Goal: Register for event/course

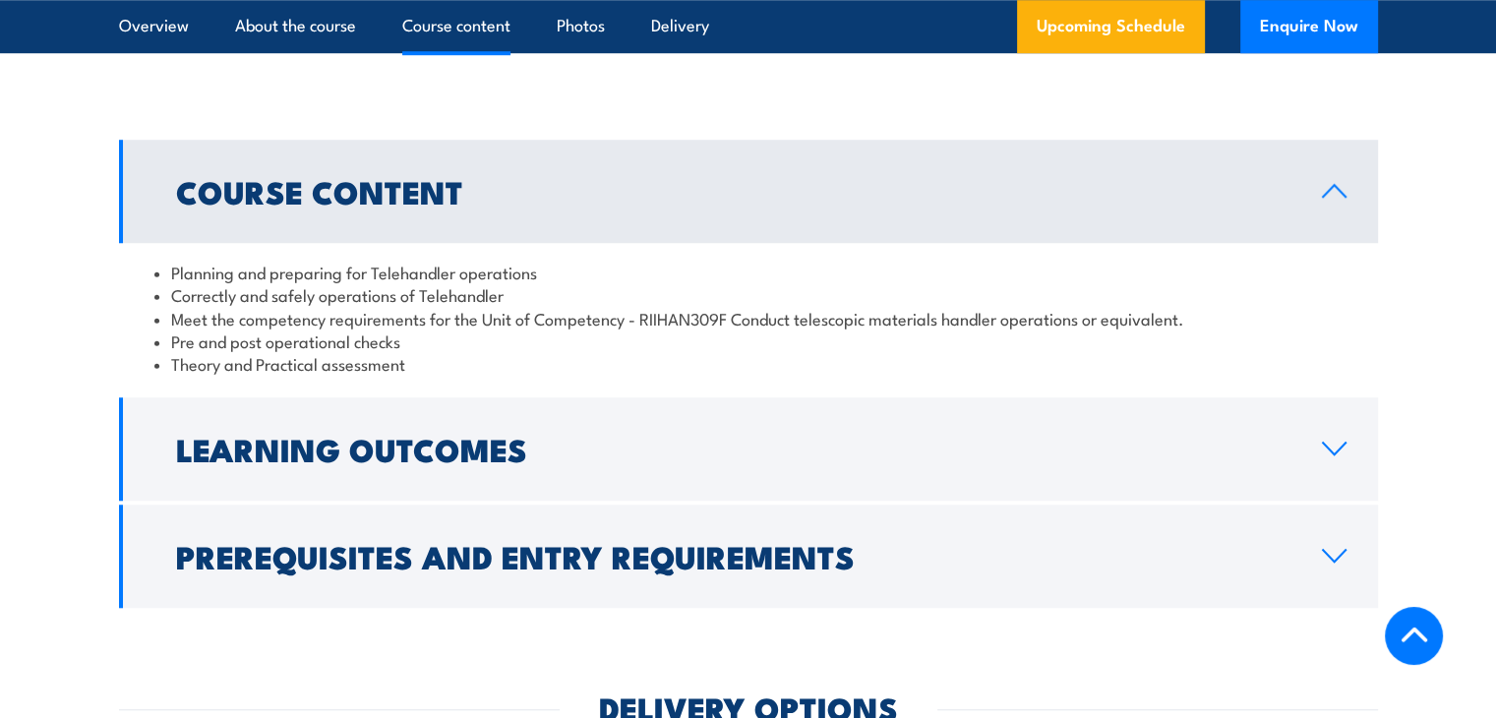
scroll to position [1538, 0]
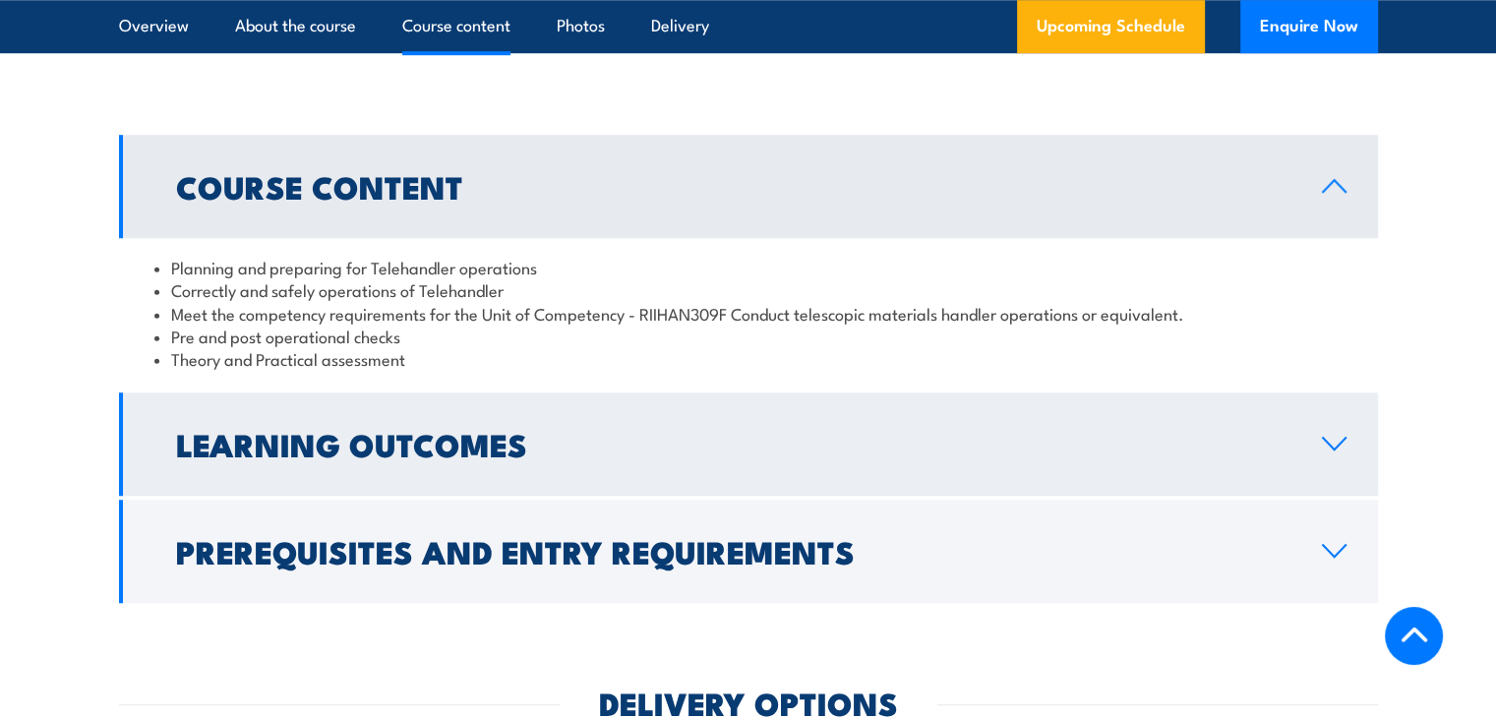
click at [212, 457] on h2 "Learning Outcomes" at bounding box center [733, 444] width 1115 height 28
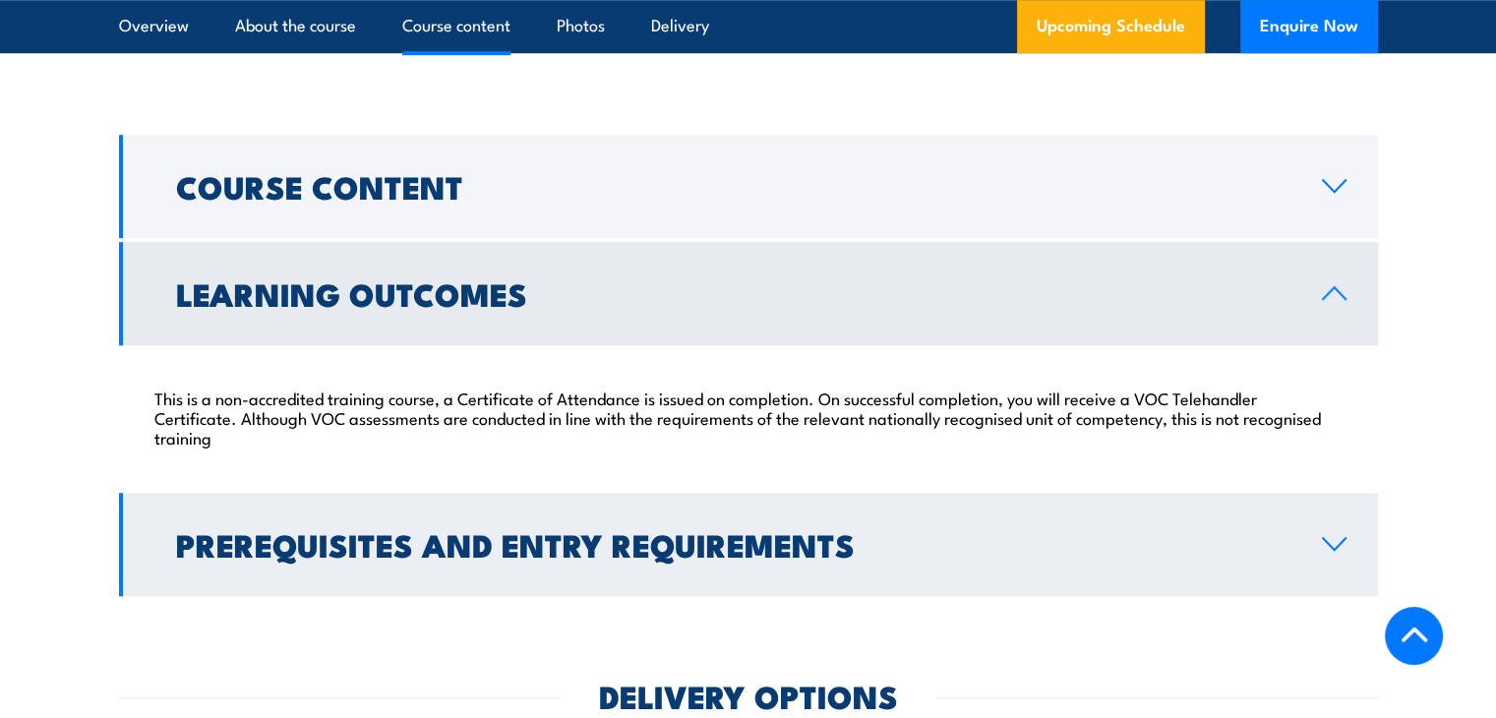
click at [257, 522] on link "Prerequisites and Entry Requirements" at bounding box center [748, 544] width 1259 height 103
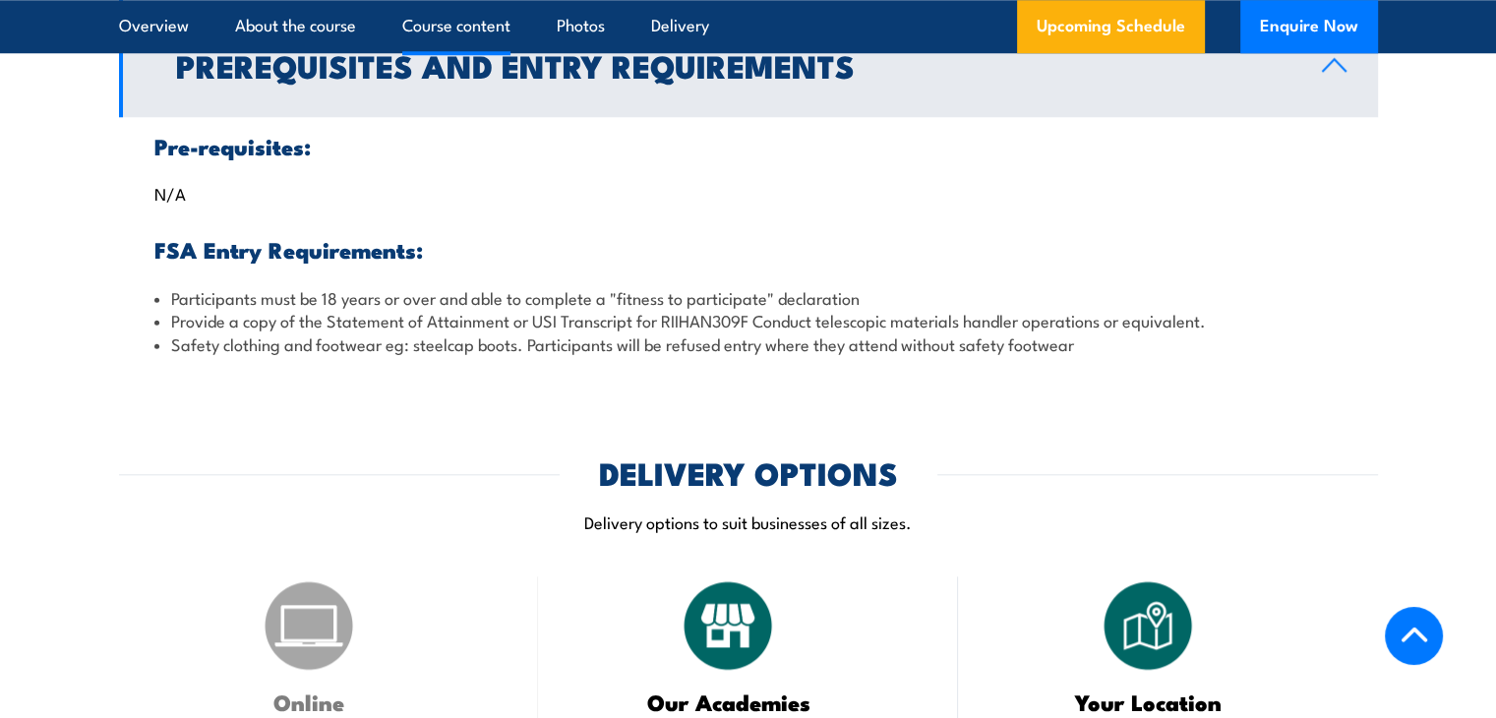
scroll to position [1865, 0]
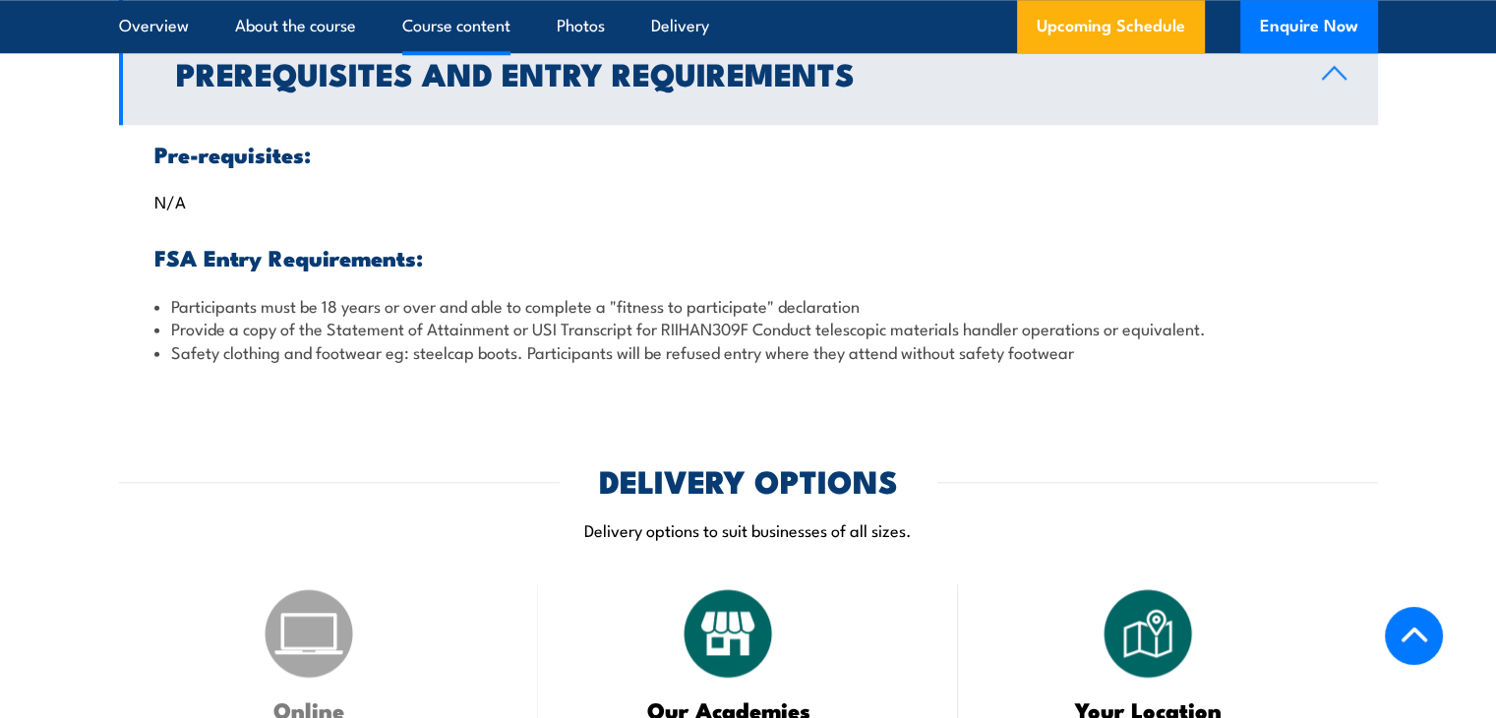
click at [198, 494] on div "DELIVERY OPTIONS" at bounding box center [748, 480] width 1259 height 28
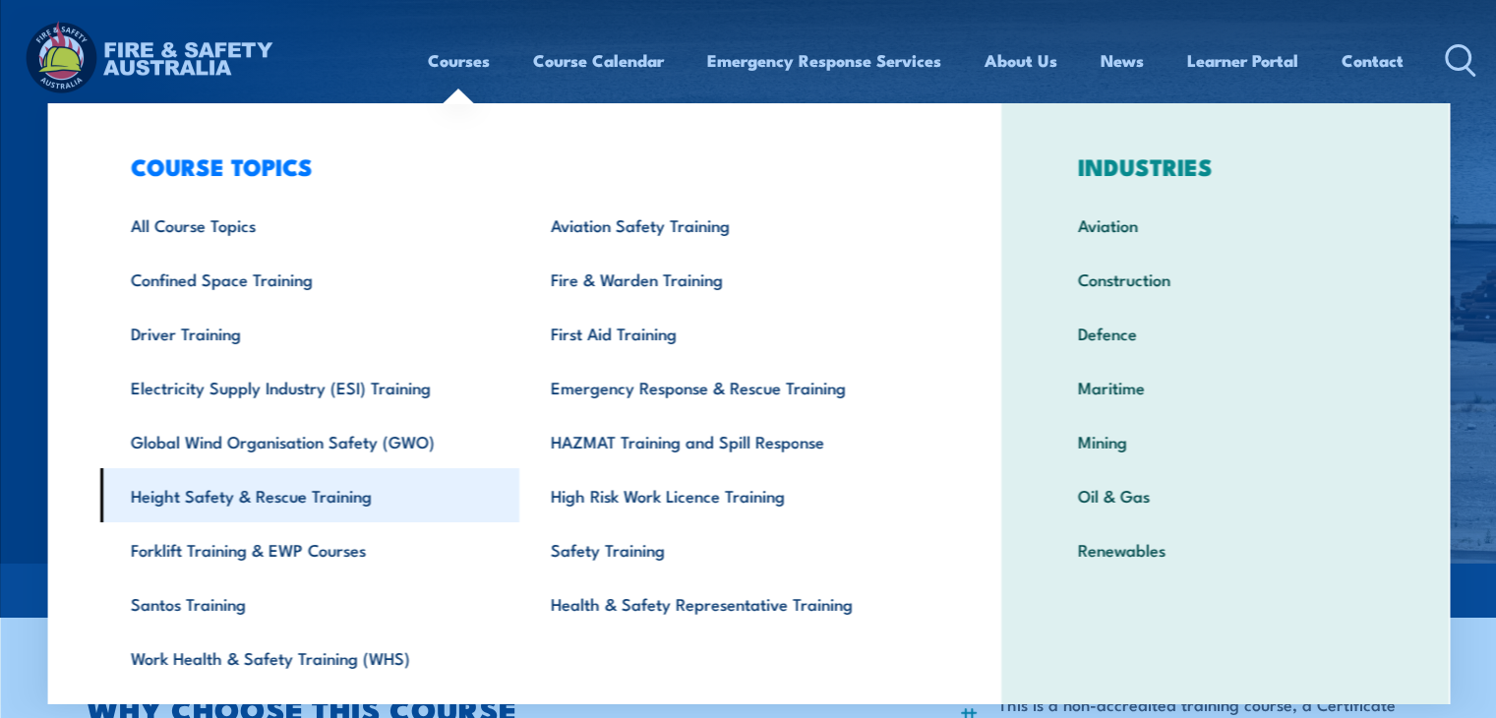
scroll to position [69, 0]
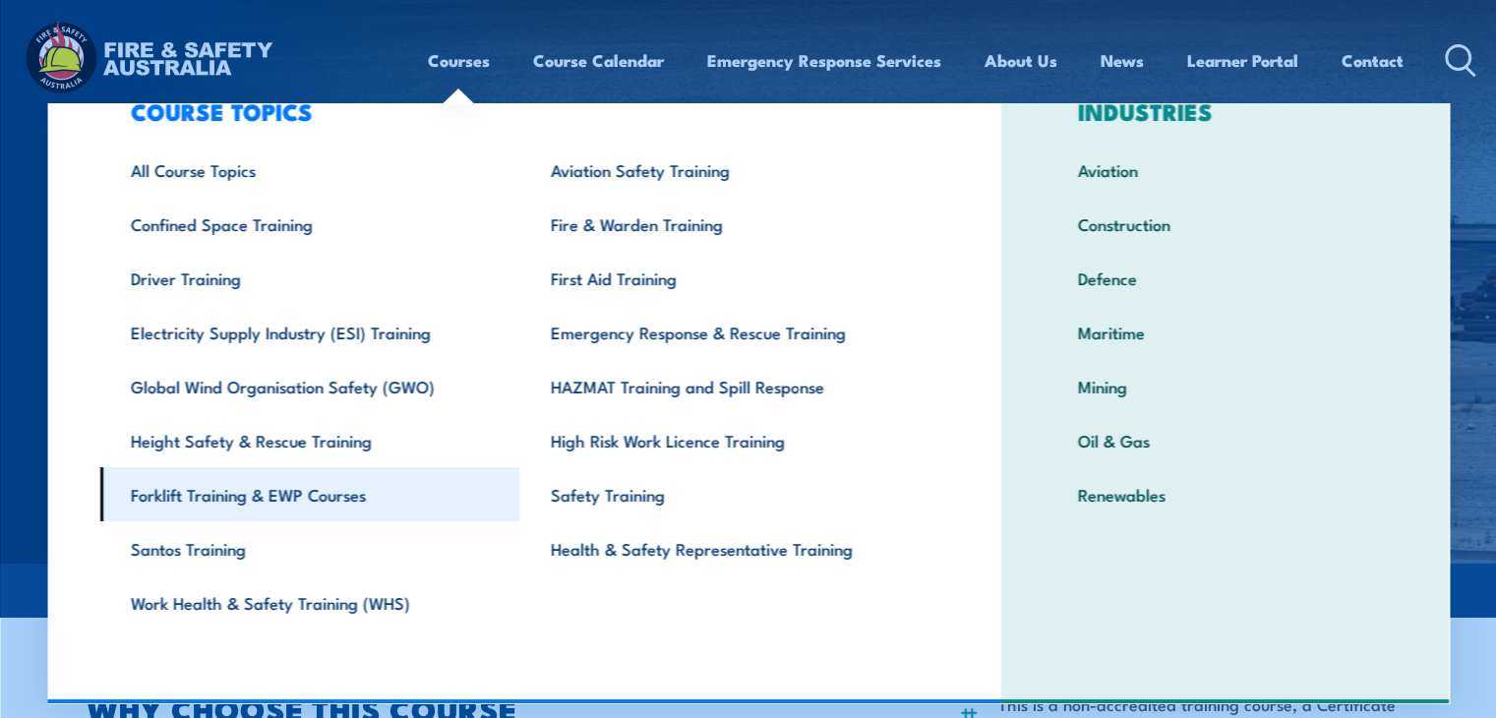
click at [306, 493] on link "Forklift Training & EWP Courses" at bounding box center [309, 494] width 420 height 54
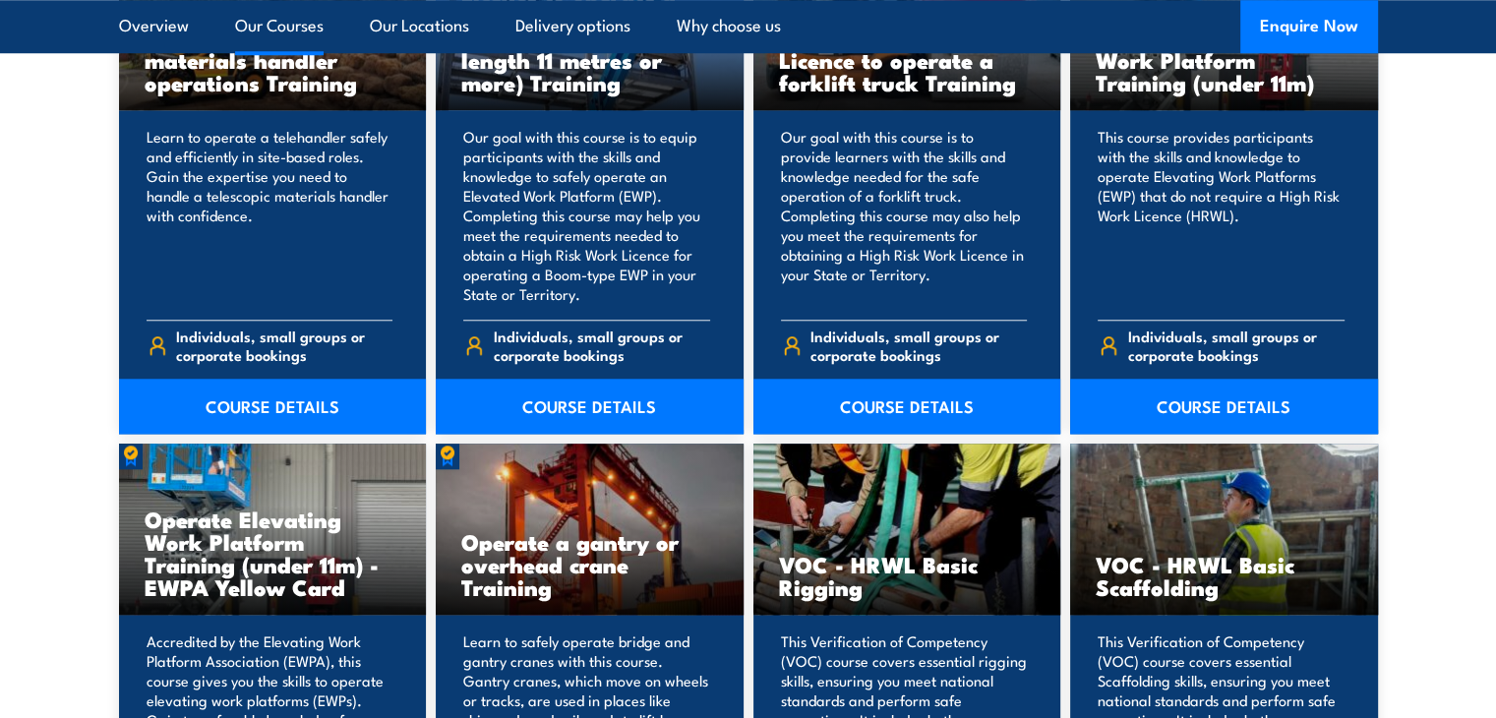
scroll to position [1733, 0]
click at [292, 405] on link "COURSE DETAILS" at bounding box center [273, 407] width 308 height 55
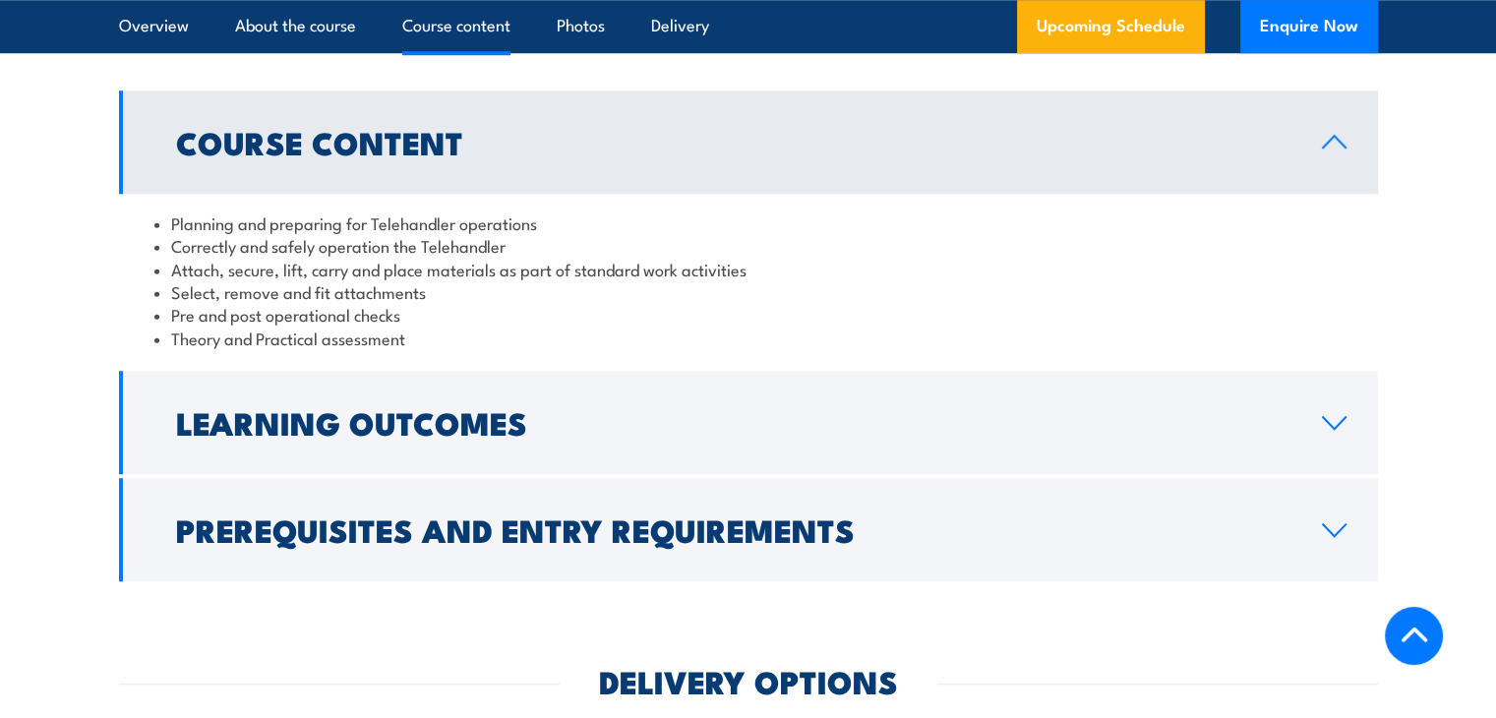
scroll to position [1773, 0]
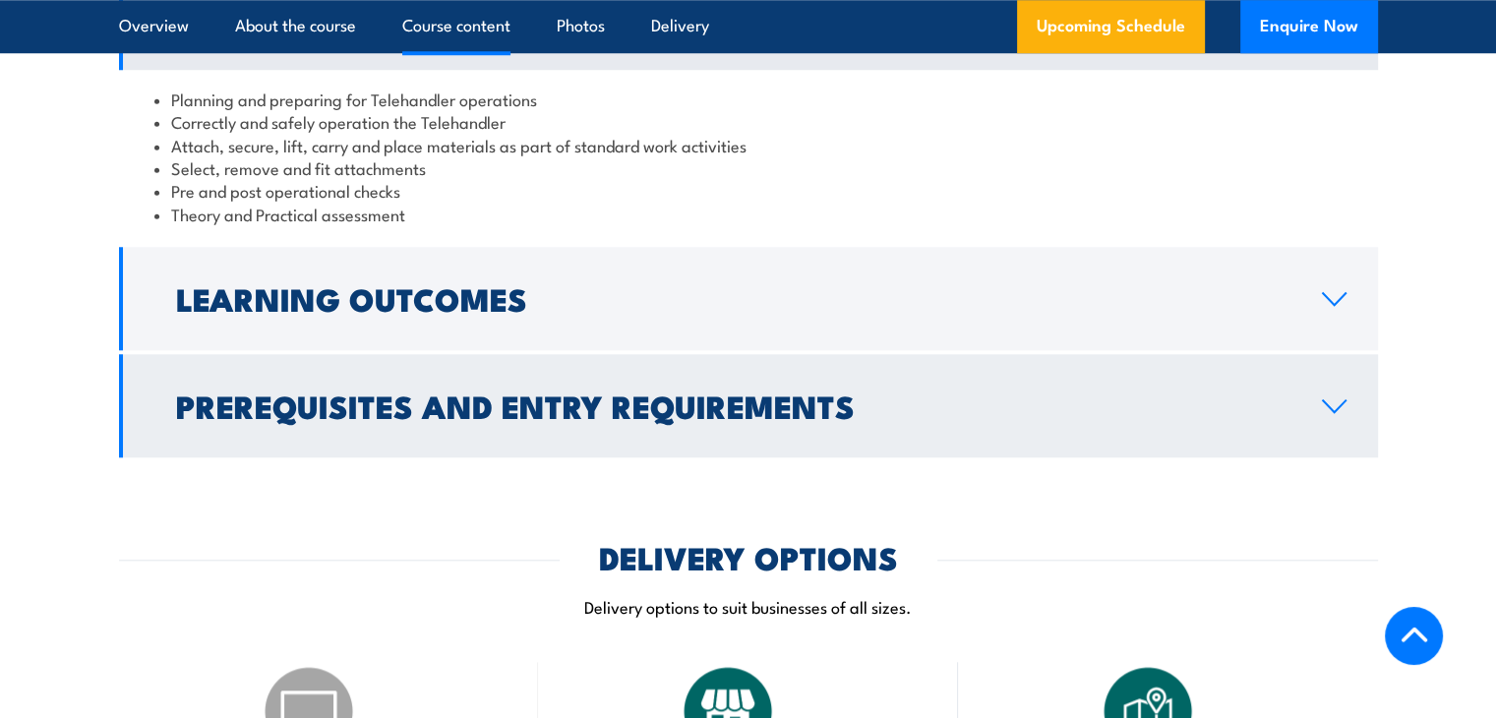
click at [475, 419] on h2 "Prerequisites and Entry Requirements" at bounding box center [733, 406] width 1115 height 28
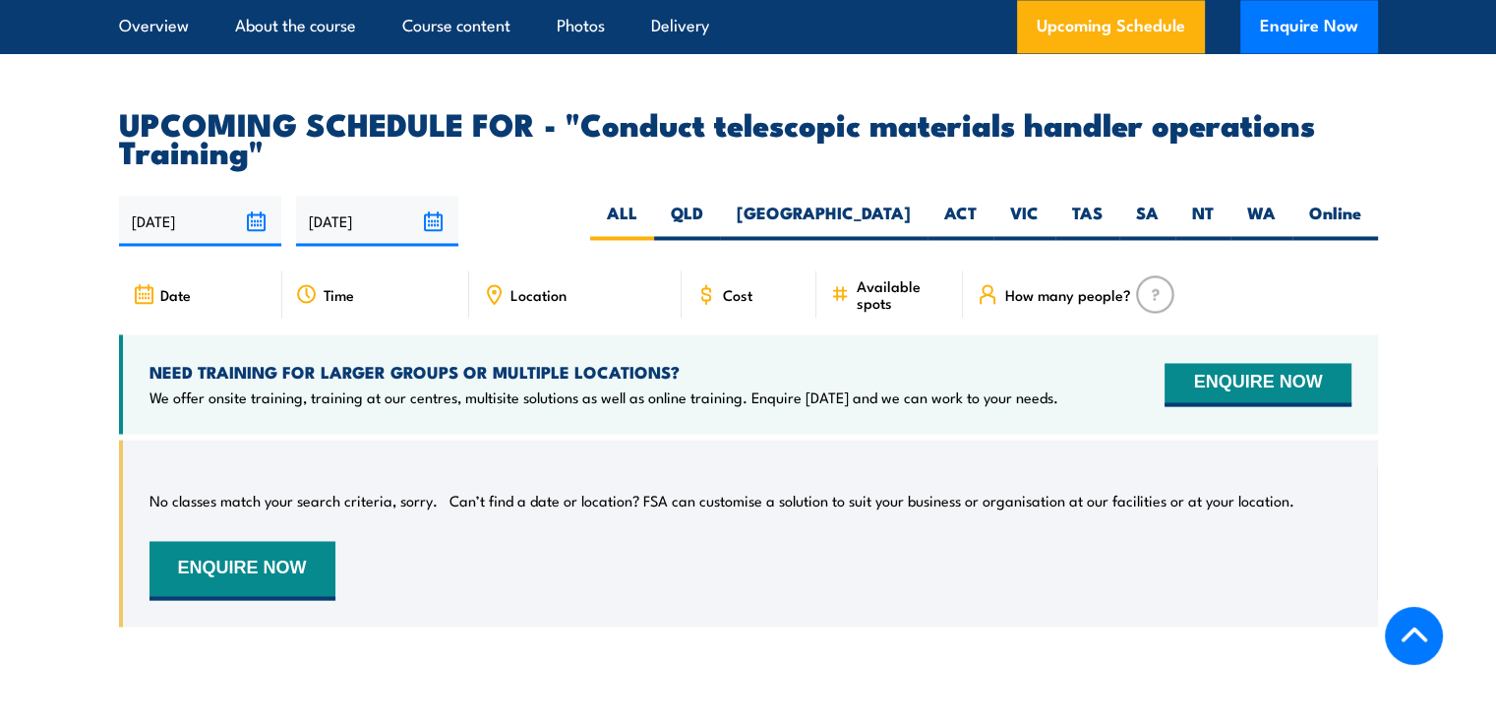
scroll to position [3120, 0]
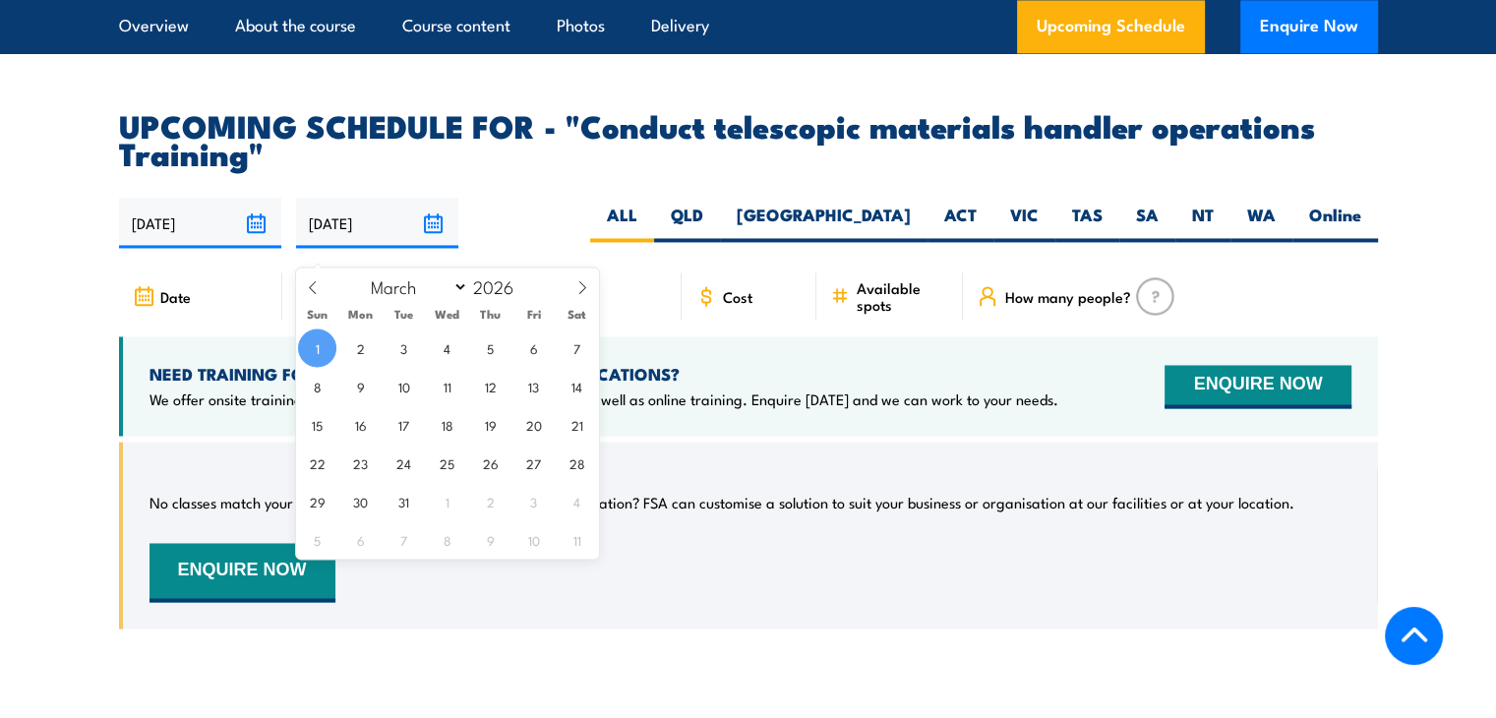
click at [439, 243] on input "[DATE]" at bounding box center [377, 223] width 162 height 50
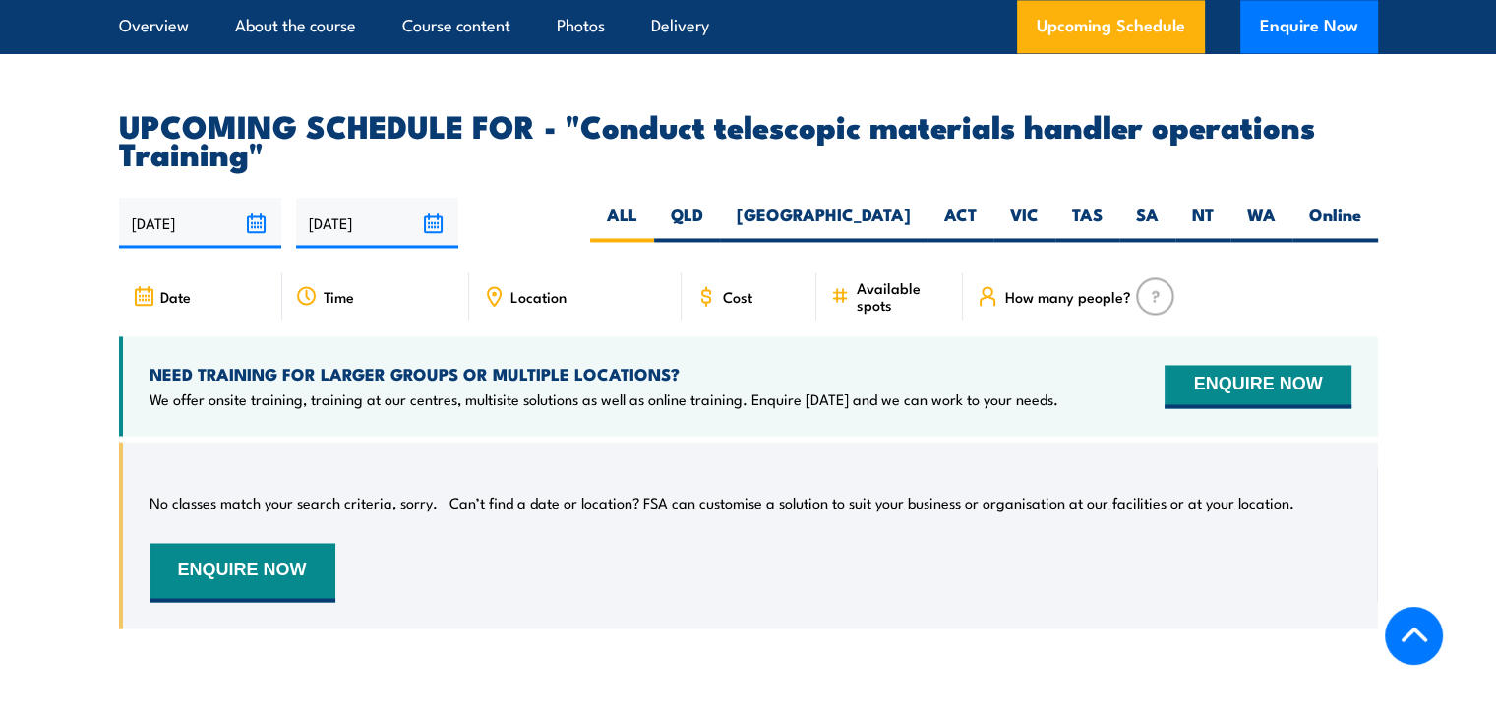
click at [546, 220] on div "02/09/2025 01/03/2026" at bounding box center [748, 223] width 1259 height 50
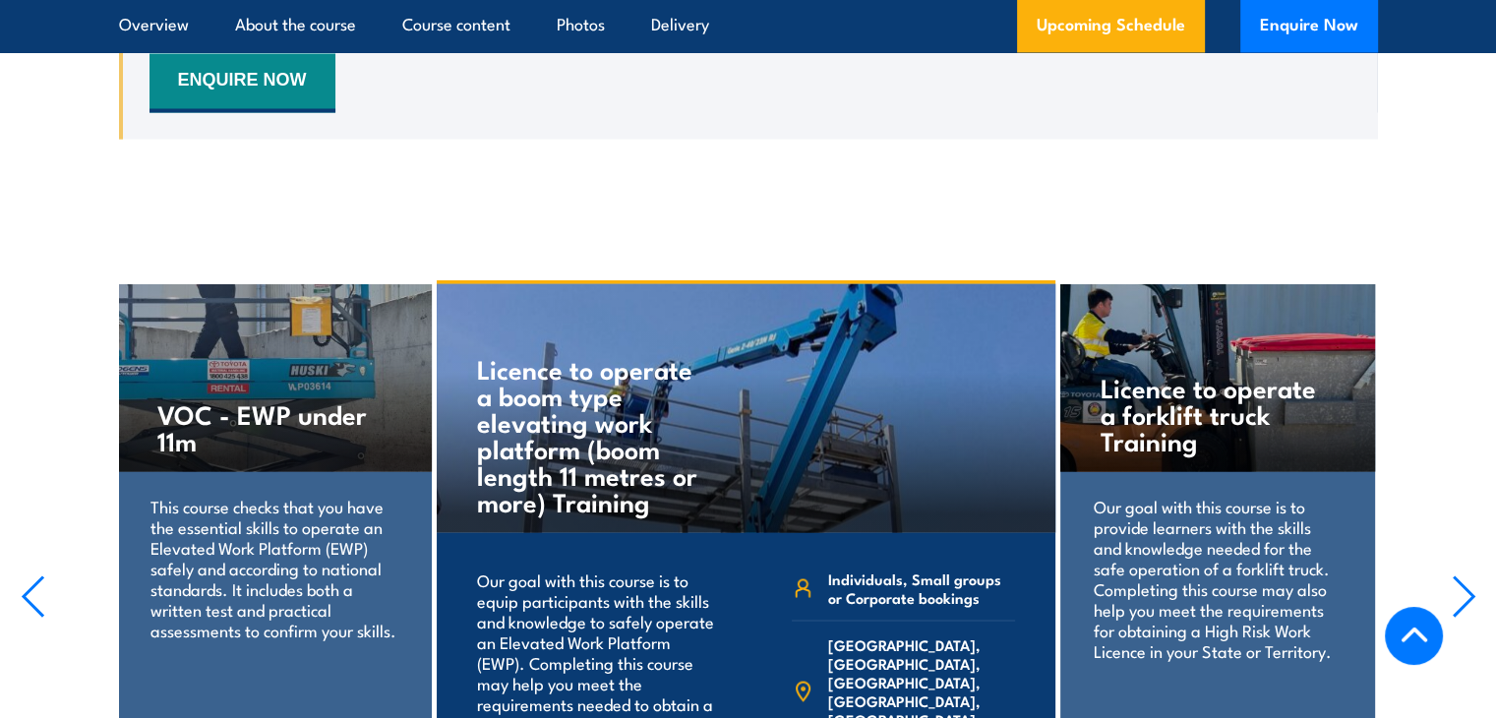
scroll to position [3896, 0]
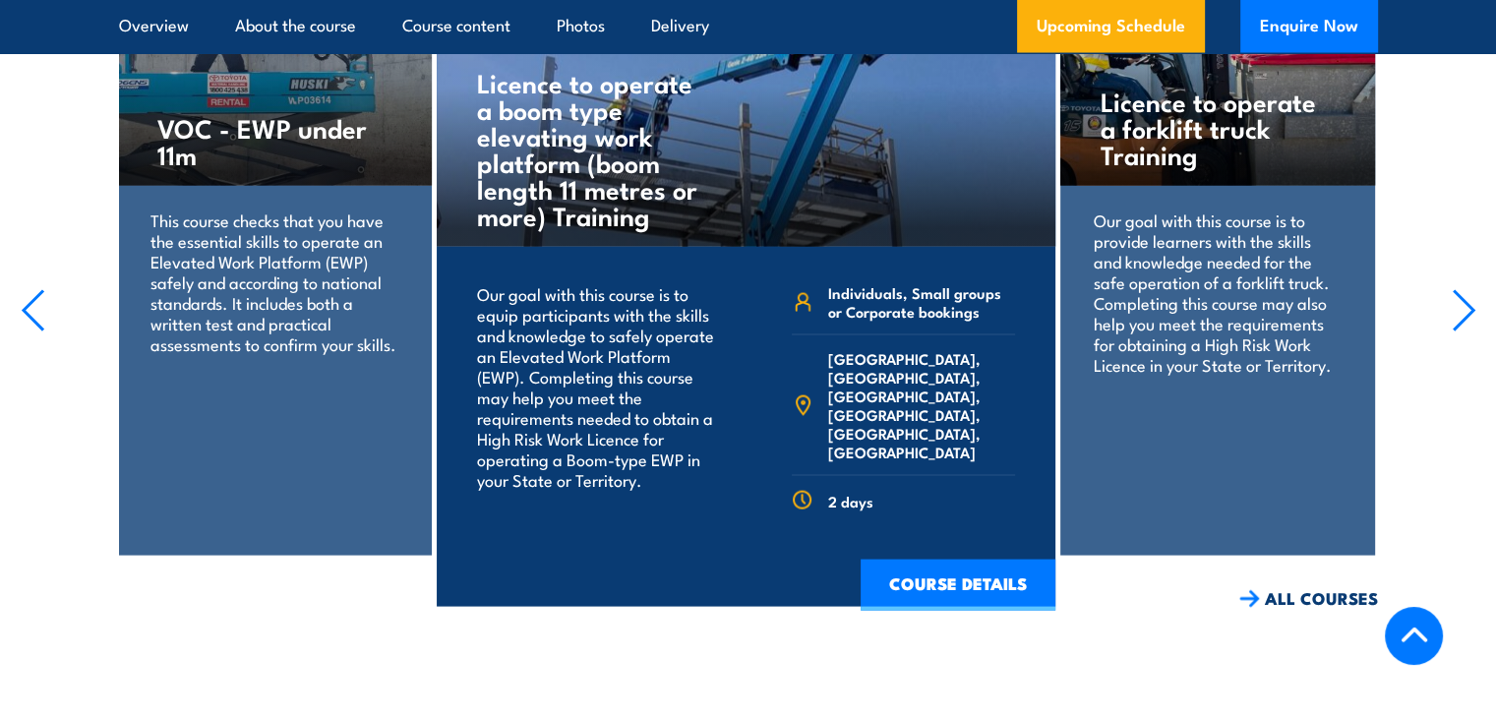
click at [1143, 273] on p "Our goal with this course is to provide learners with the skills and knowledge …" at bounding box center [1217, 292] width 247 height 165
click at [1456, 332] on icon "button" at bounding box center [1464, 310] width 25 height 43
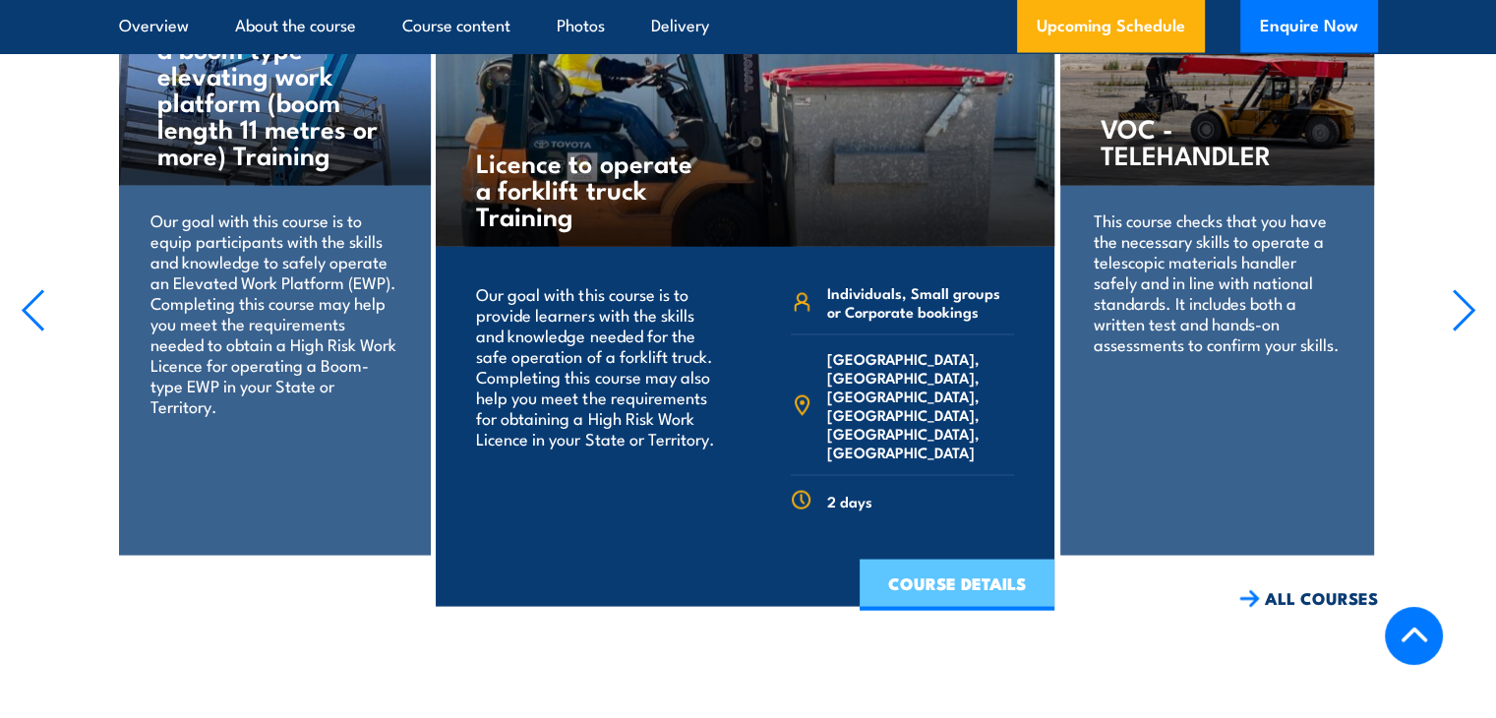
click at [955, 578] on link "COURSE DETAILS" at bounding box center [957, 585] width 195 height 51
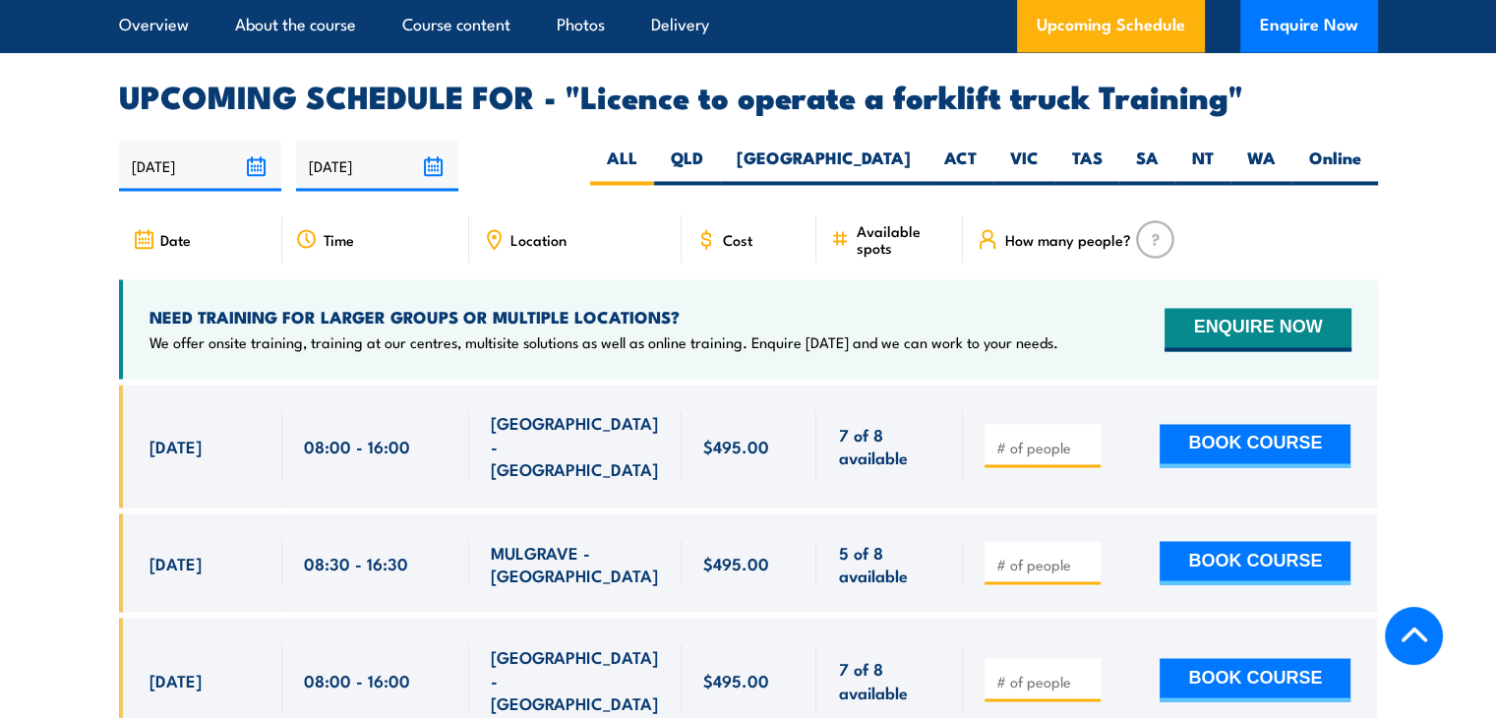
scroll to position [3238, 0]
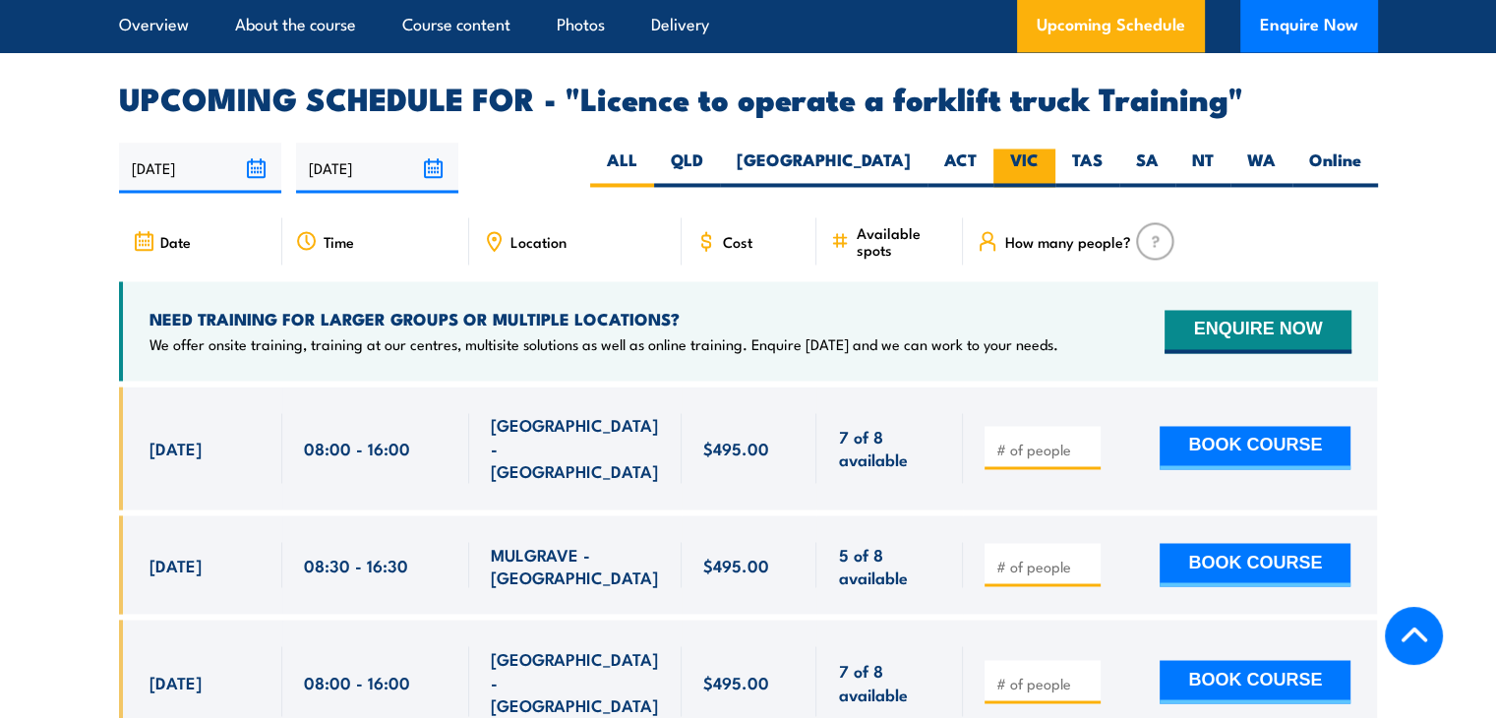
click at [1046, 149] on label "VIC" at bounding box center [1025, 168] width 62 height 38
click at [1046, 149] on input "VIC" at bounding box center [1045, 155] width 13 height 13
radio input "true"
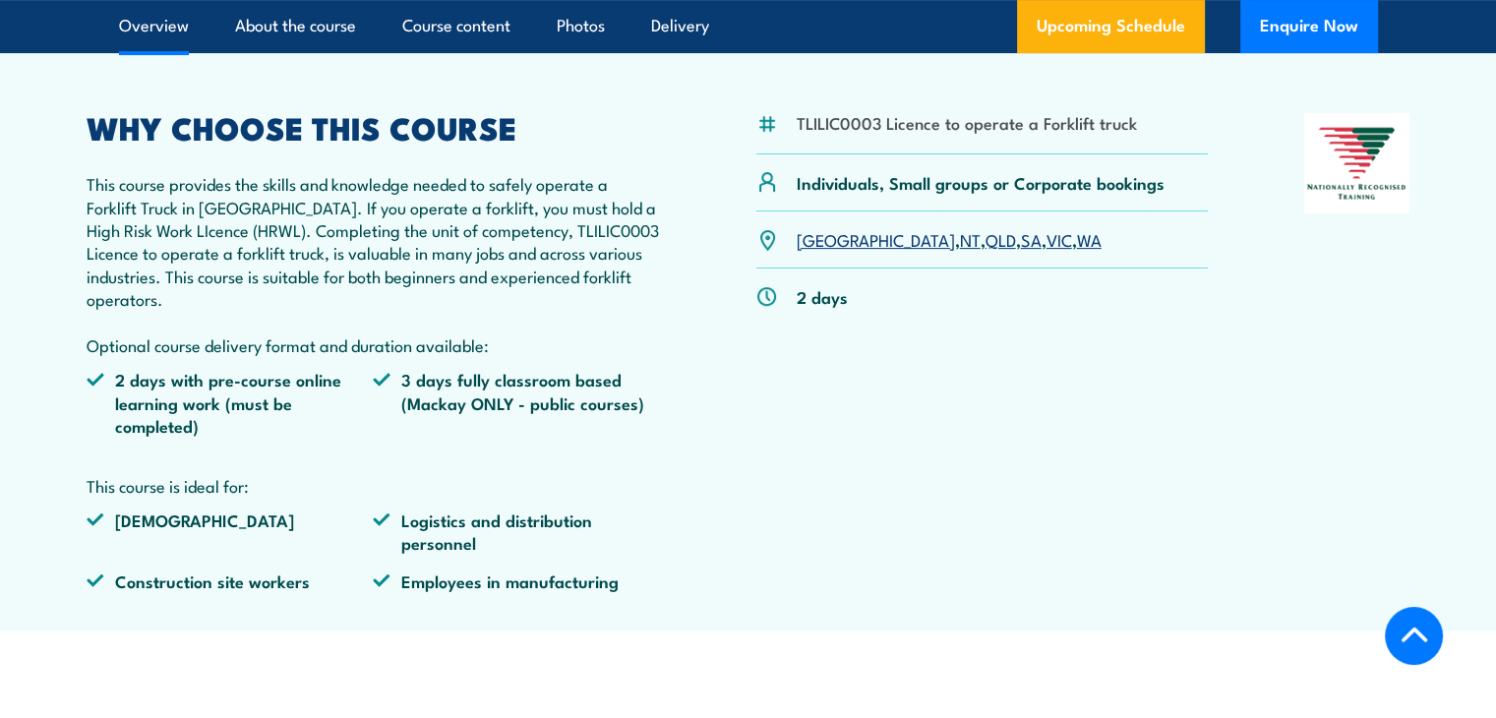
scroll to position [649, 0]
